Goal: Task Accomplishment & Management: Use online tool/utility

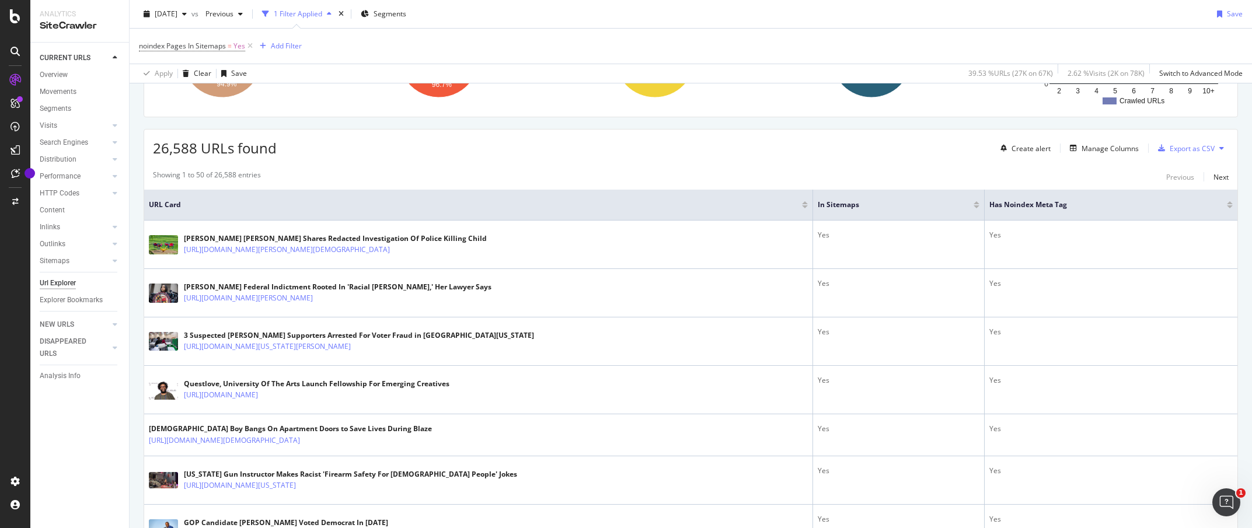
scroll to position [197, 0]
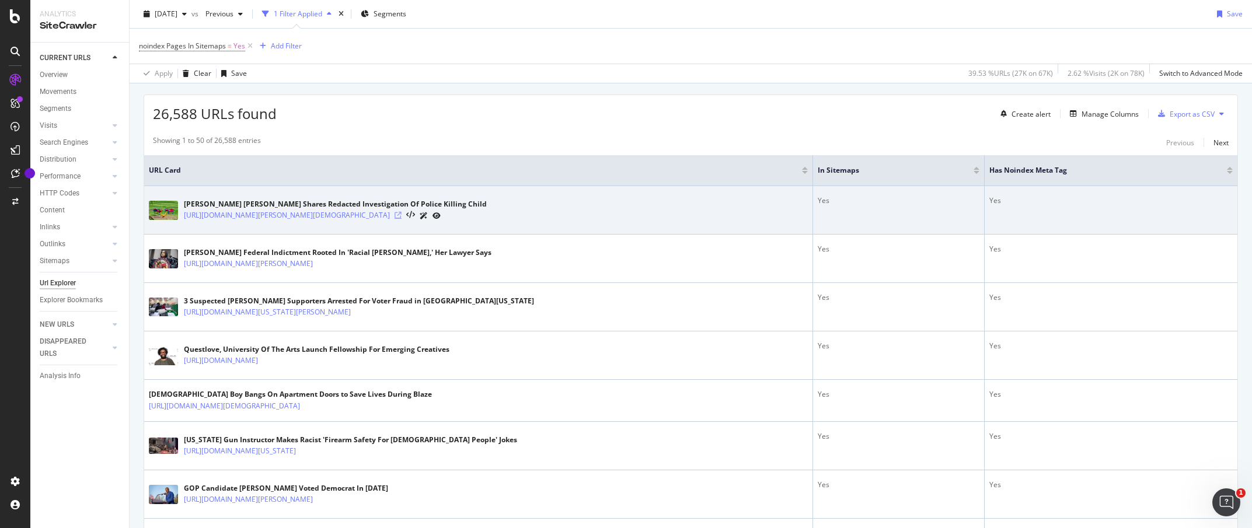
click at [401, 215] on icon at bounding box center [397, 215] width 7 height 7
